Goal: Entertainment & Leisure: Consume media (video, audio)

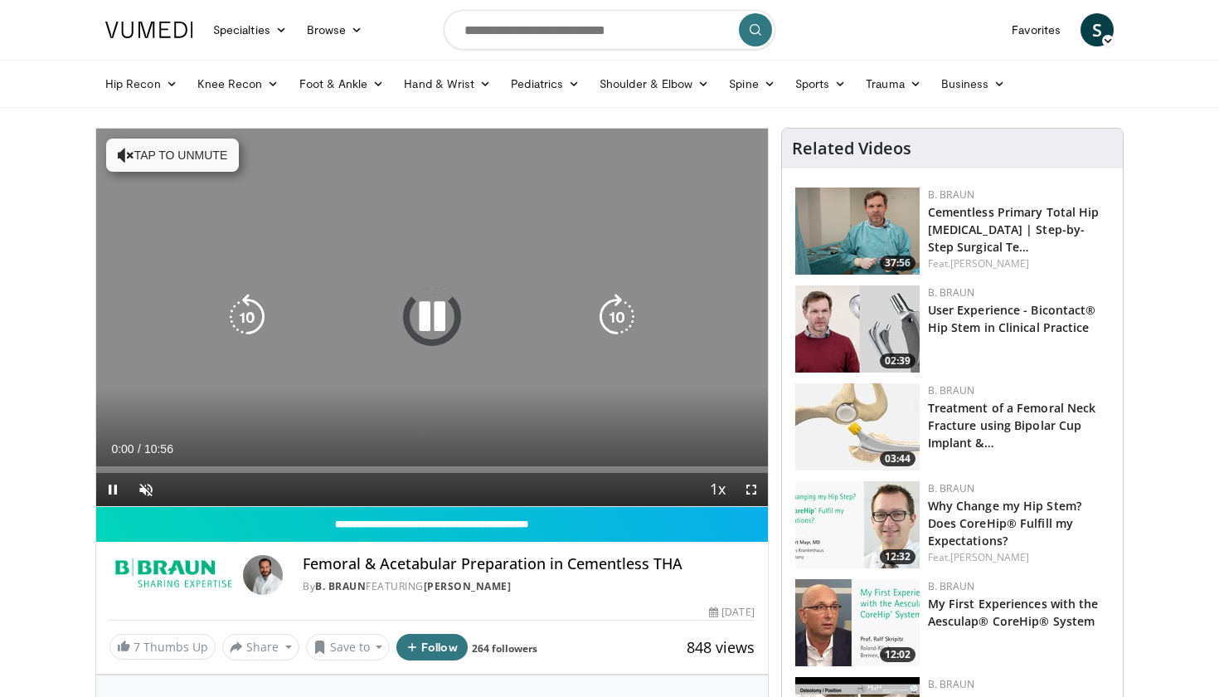
click at [160, 156] on button "Tap to unmute" at bounding box center [172, 154] width 133 height 33
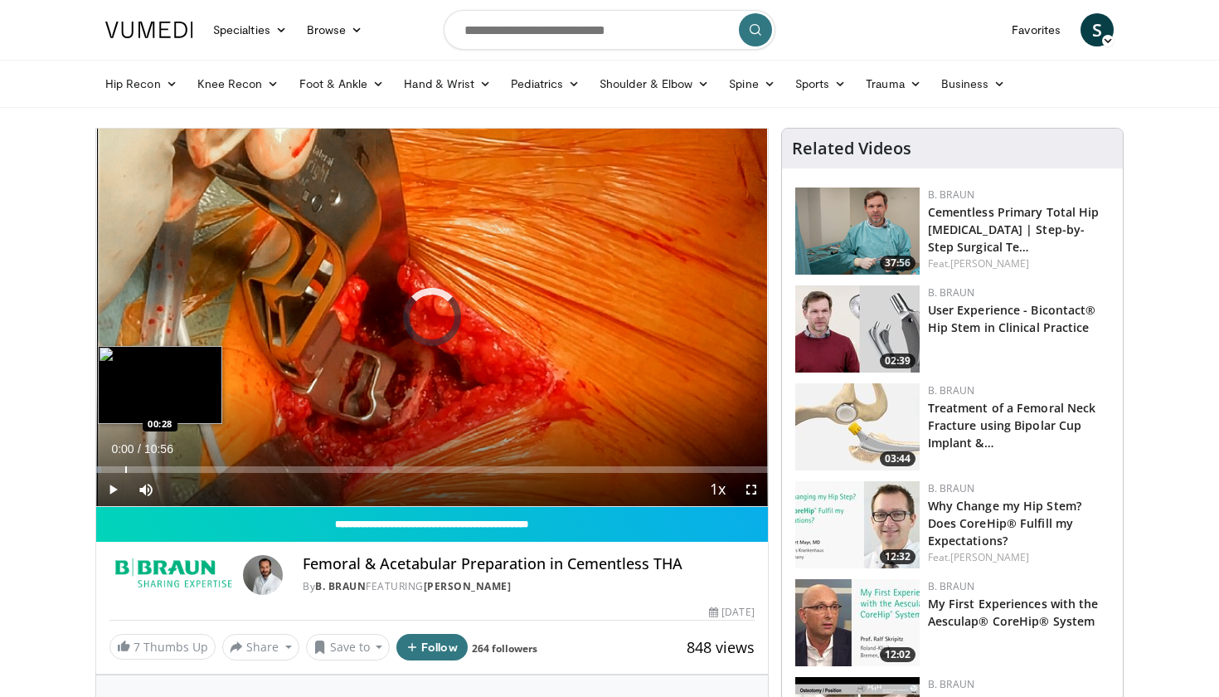
click at [125, 464] on div "Loaded : 0.76% 00:00 00:28" at bounding box center [432, 465] width 672 height 16
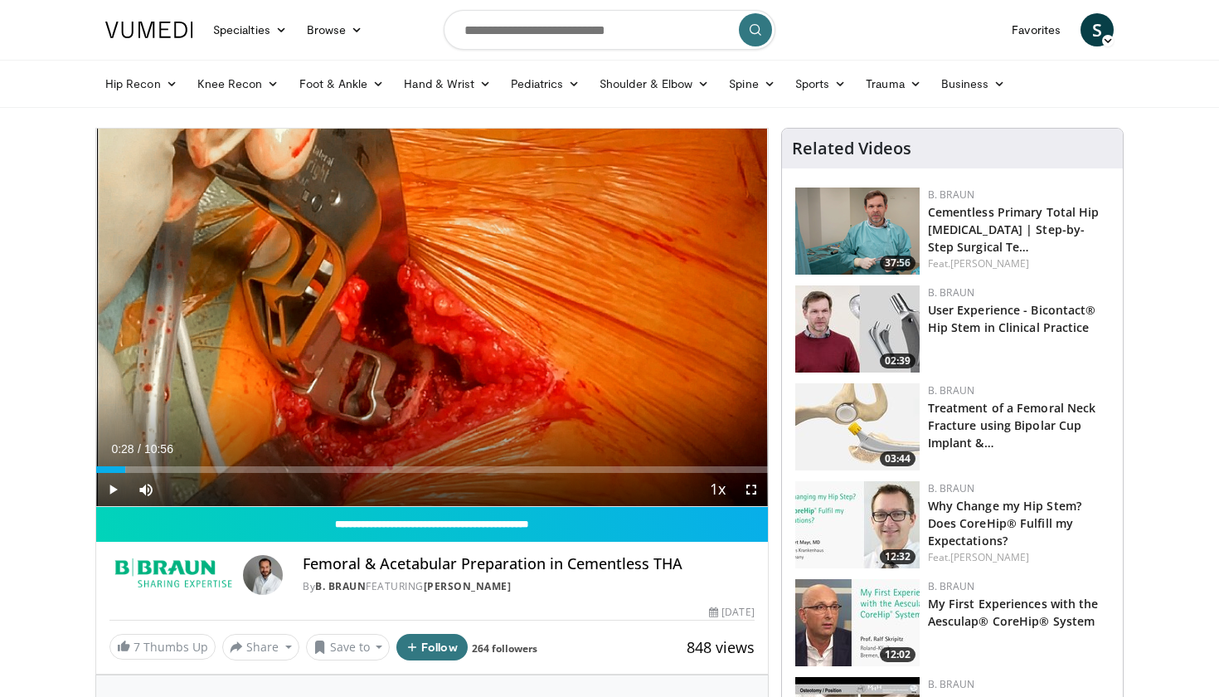
click at [116, 488] on span "Video Player" at bounding box center [112, 489] width 33 height 33
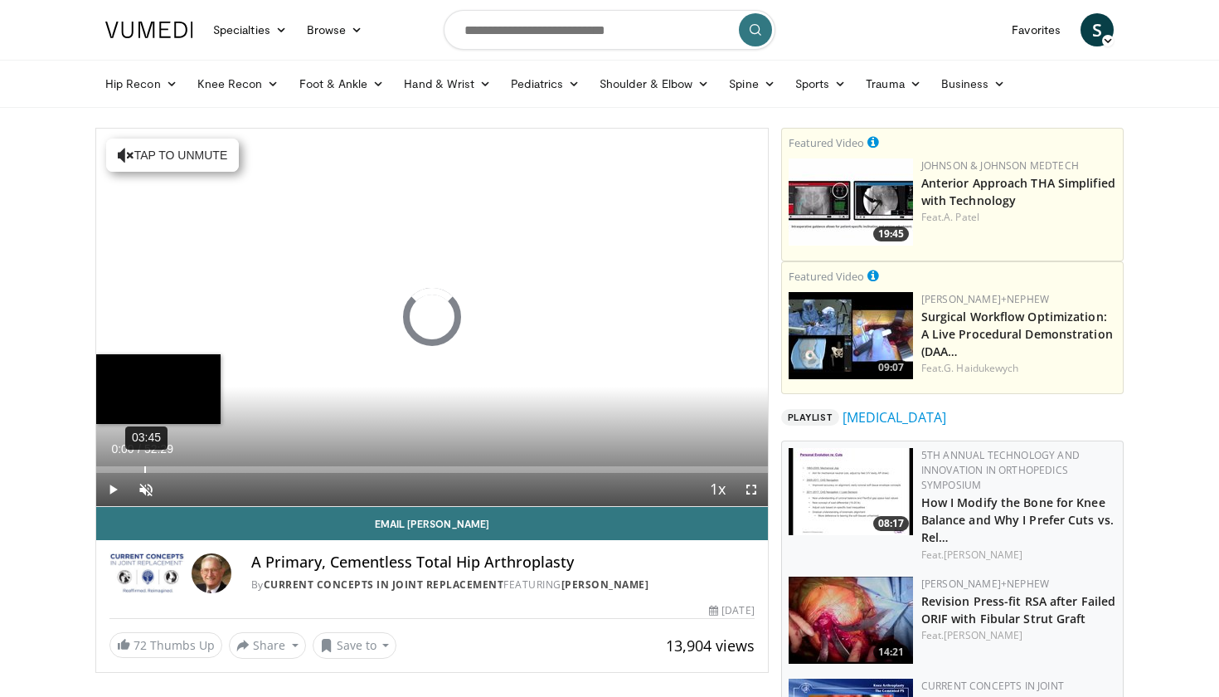
click at [144, 466] on div "03:45" at bounding box center [145, 469] width 2 height 7
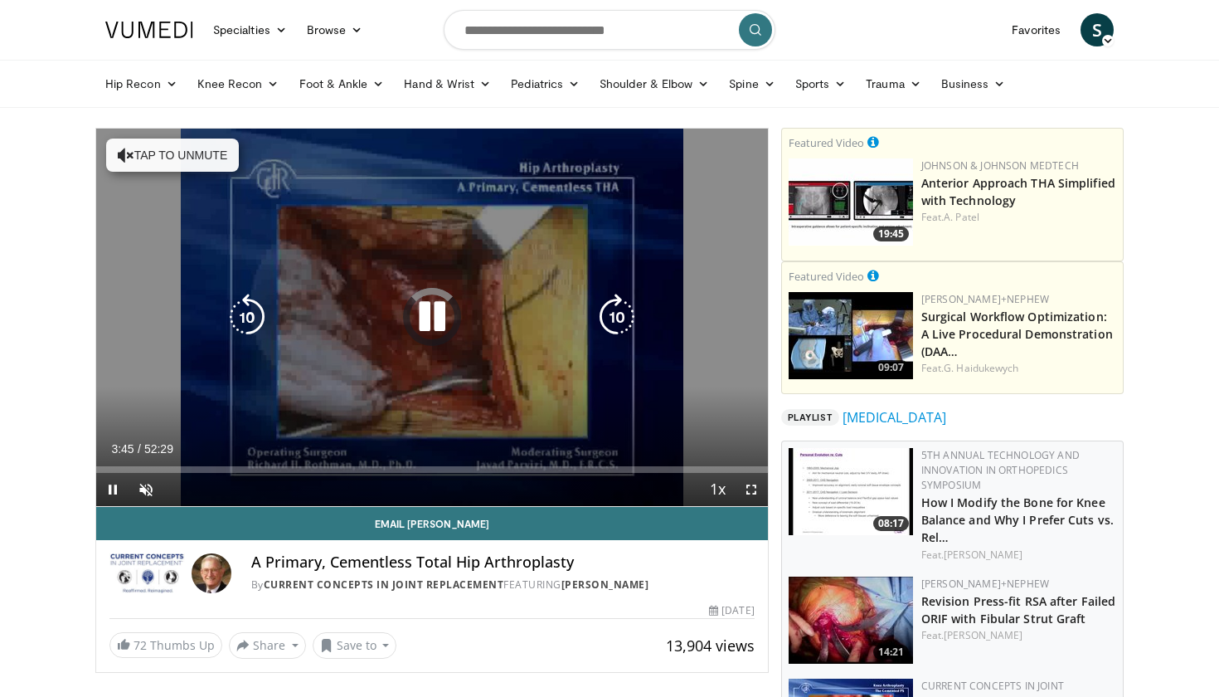
click at [163, 149] on button "Tap to unmute" at bounding box center [172, 154] width 133 height 33
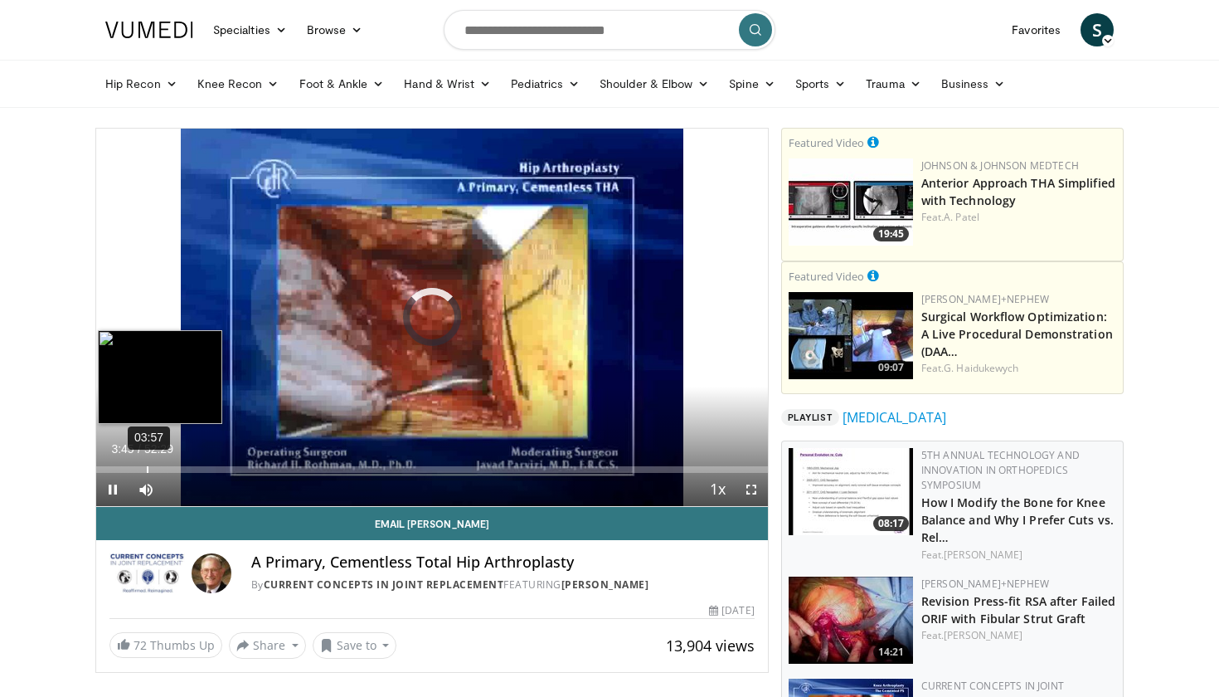
click at [147, 467] on div "03:57" at bounding box center [148, 469] width 2 height 7
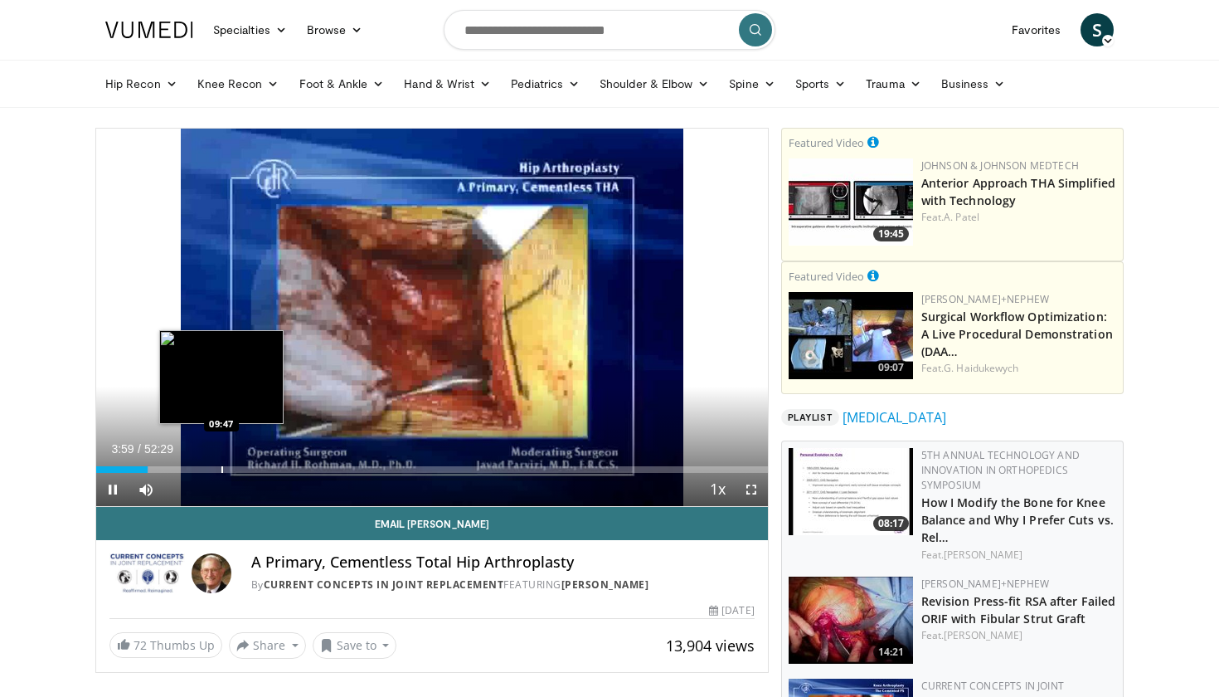
click at [221, 472] on div "Progress Bar" at bounding box center [222, 469] width 2 height 7
click at [246, 470] on div "Progress Bar" at bounding box center [247, 469] width 2 height 7
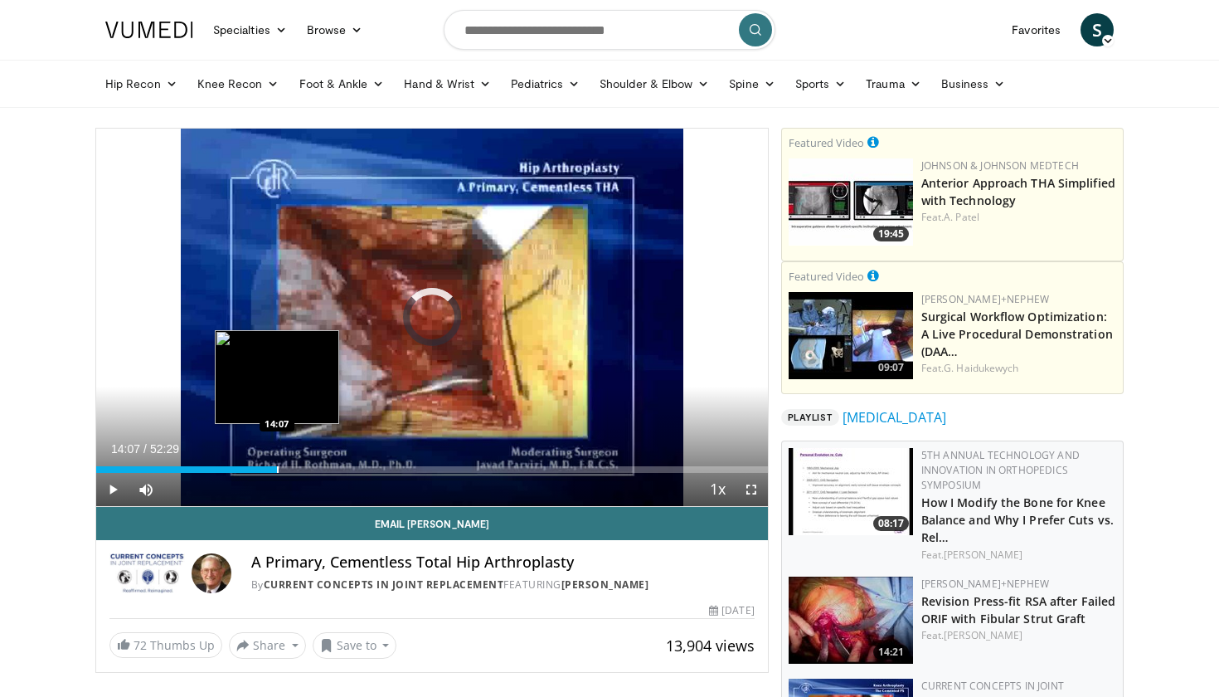
click at [277, 472] on div "Progress Bar" at bounding box center [278, 469] width 2 height 7
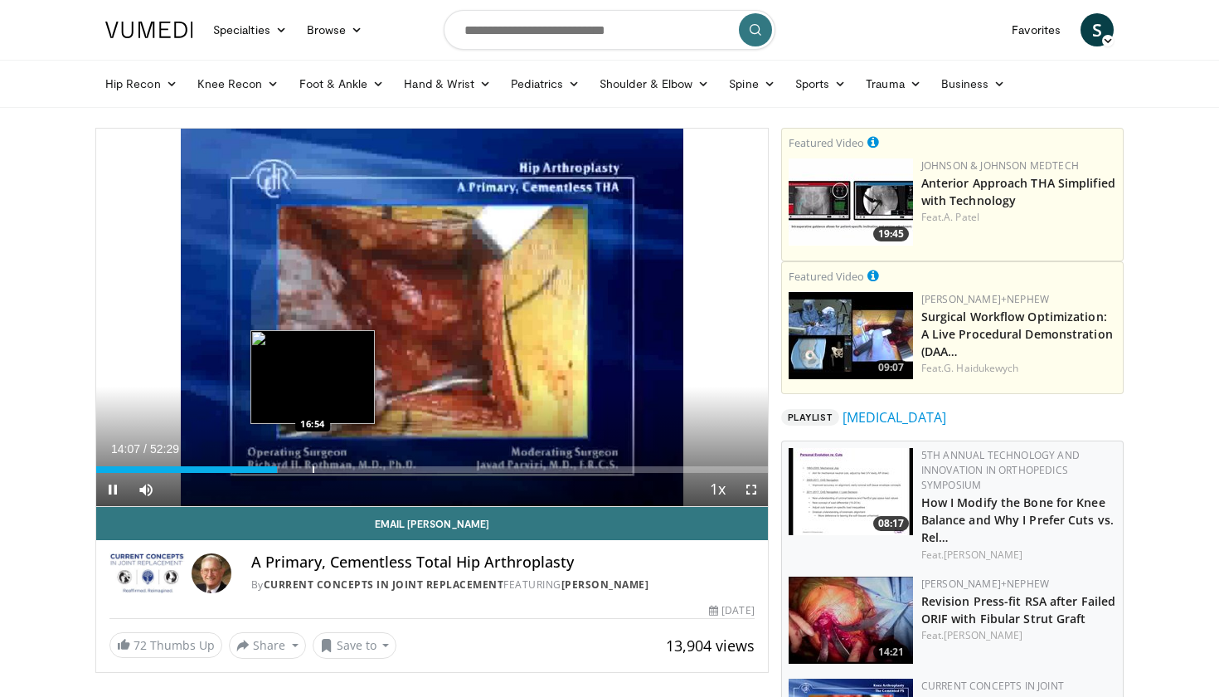
click at [314, 467] on div "Progress Bar" at bounding box center [314, 469] width 2 height 7
click at [339, 469] on div "Progress Bar" at bounding box center [339, 469] width 2 height 7
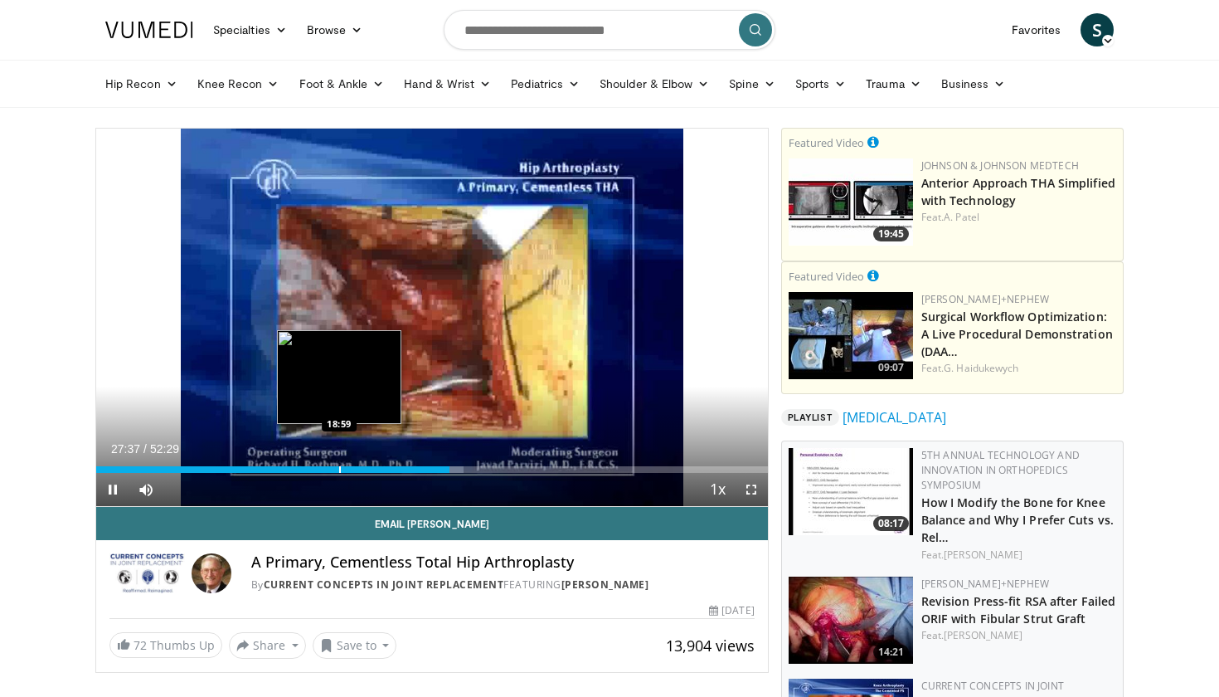
click at [339, 469] on video-js "**********" at bounding box center [432, 318] width 672 height 378
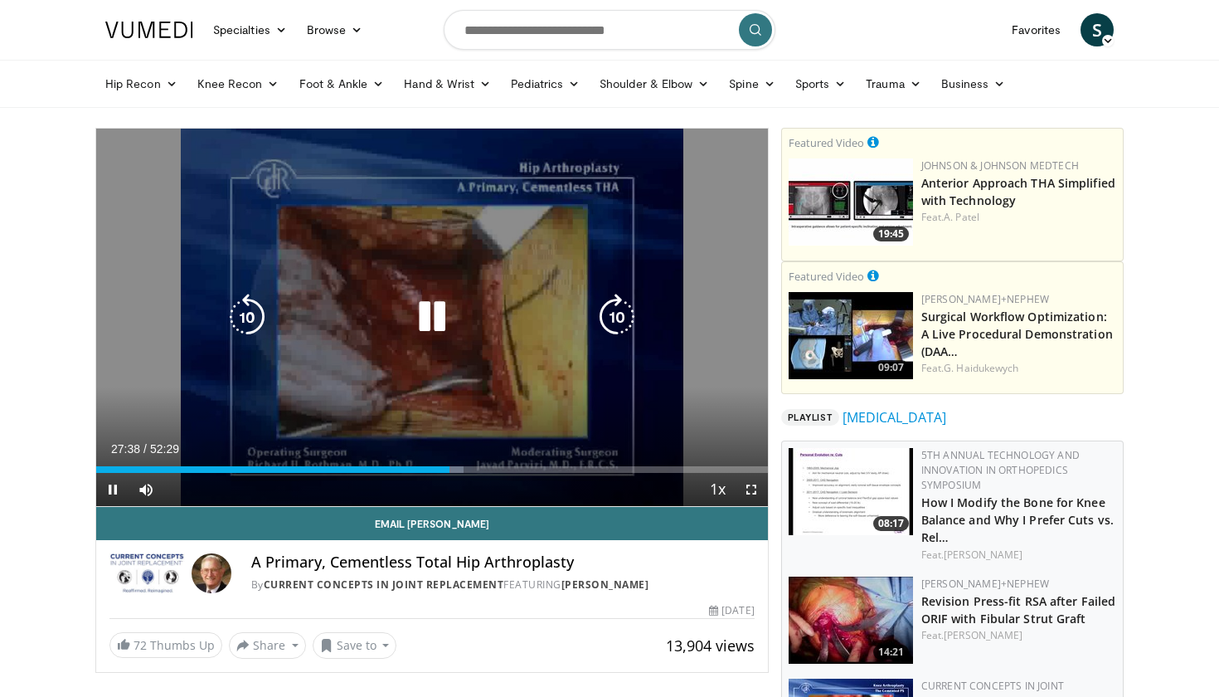
click at [323, 378] on div "10 seconds Tap to unmute" at bounding box center [432, 317] width 672 height 377
click at [344, 360] on div "10 seconds Tap to unmute" at bounding box center [432, 317] width 672 height 377
